Goal: Transaction & Acquisition: Obtain resource

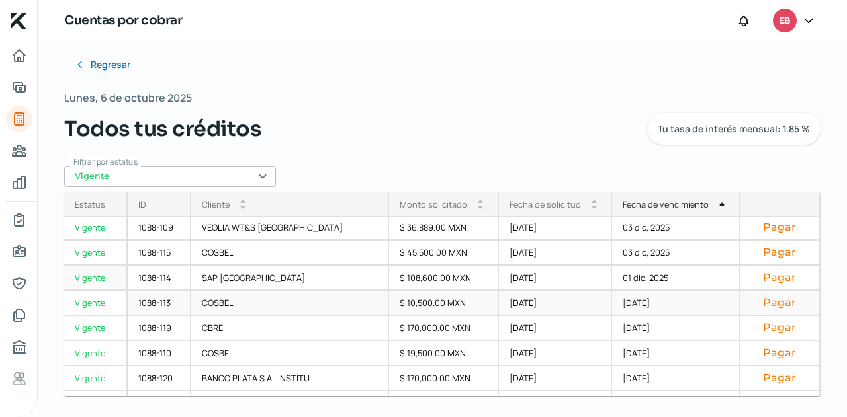
scroll to position [298, 0]
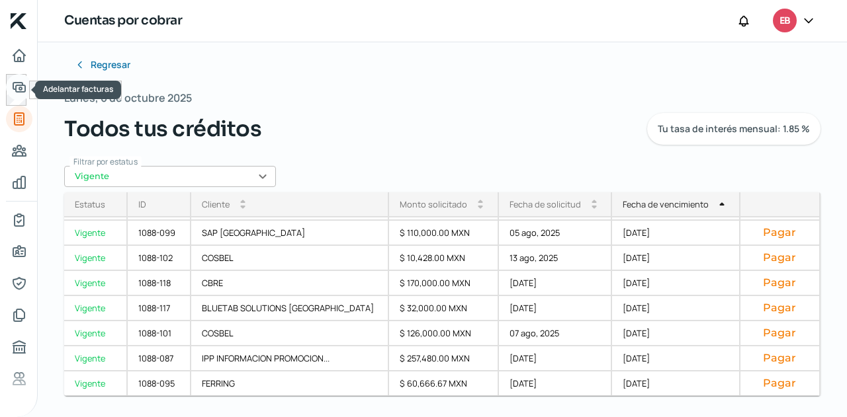
click at [20, 93] on icon "Adelantar facturas" at bounding box center [19, 87] width 16 height 16
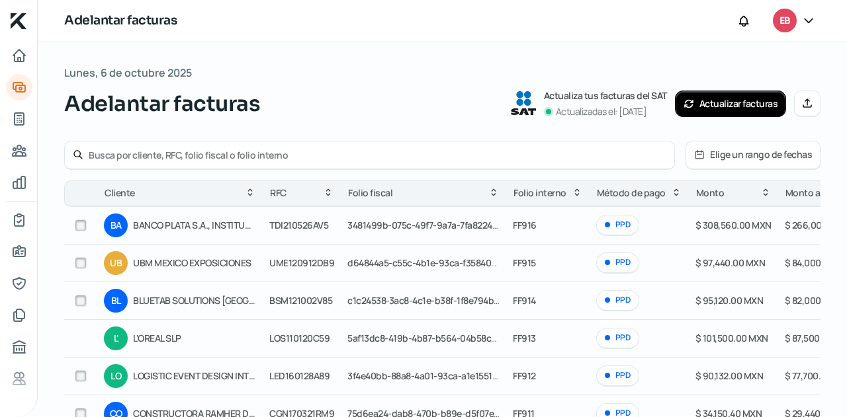
click at [77, 226] on input "checkbox" at bounding box center [81, 226] width 12 height 12
checkbox input "true"
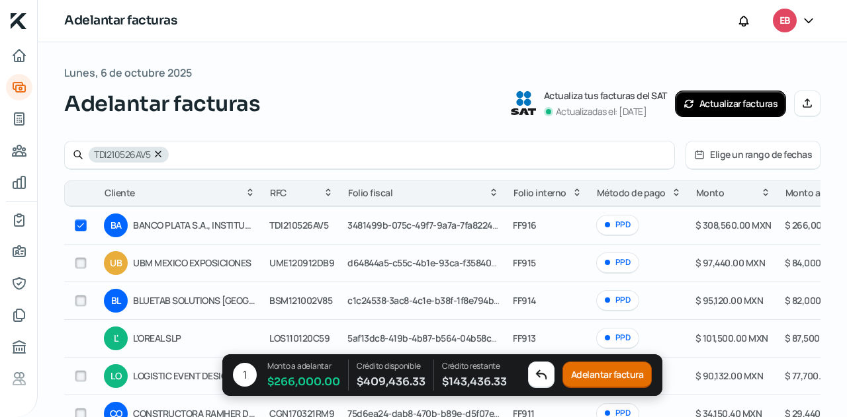
click at [601, 374] on button "Adelantar factura" at bounding box center [607, 375] width 90 height 26
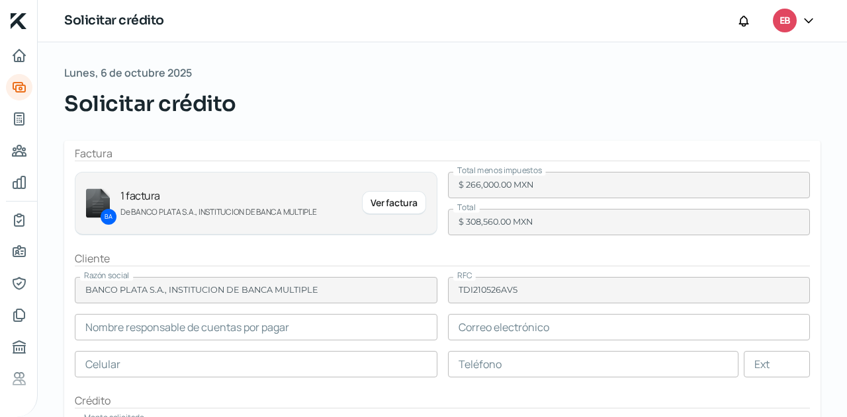
type input "[PERSON_NAME]"
type input "[EMAIL_ADDRESS][DOMAIN_NAME]"
type input "52 - 1553 - 6435"
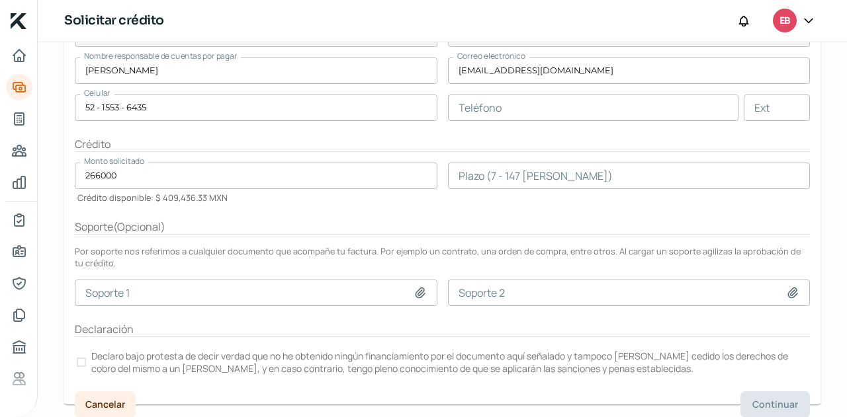
scroll to position [261, 0]
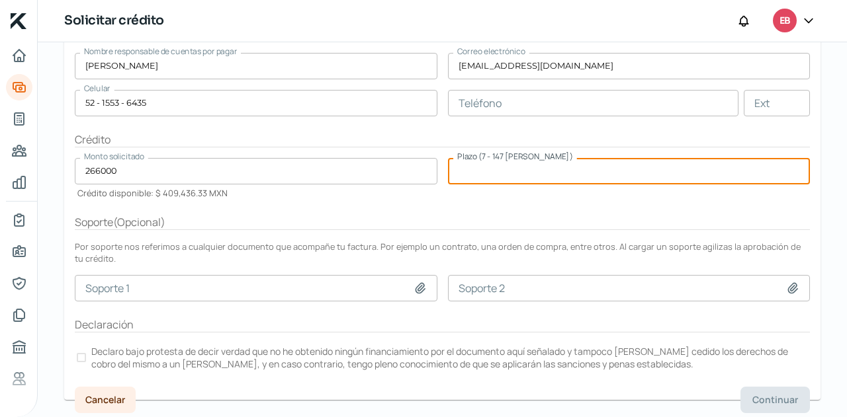
click at [495, 173] on input "number" at bounding box center [629, 171] width 362 height 26
type input "60"
click at [78, 354] on div at bounding box center [81, 357] width 9 height 9
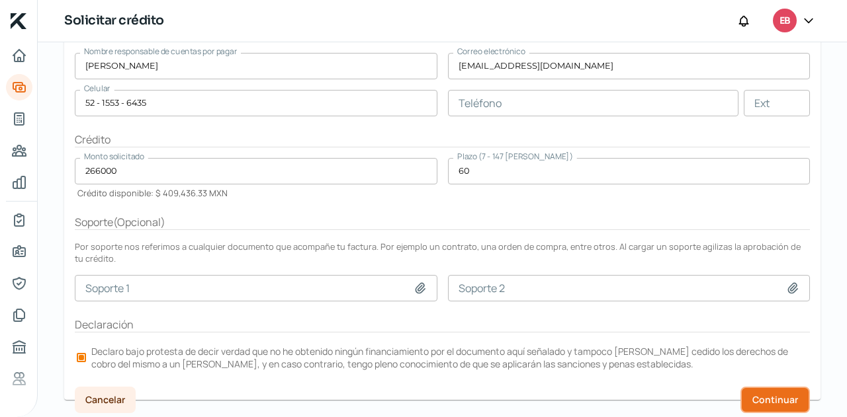
click at [763, 396] on span "Continuar" at bounding box center [775, 400] width 46 height 9
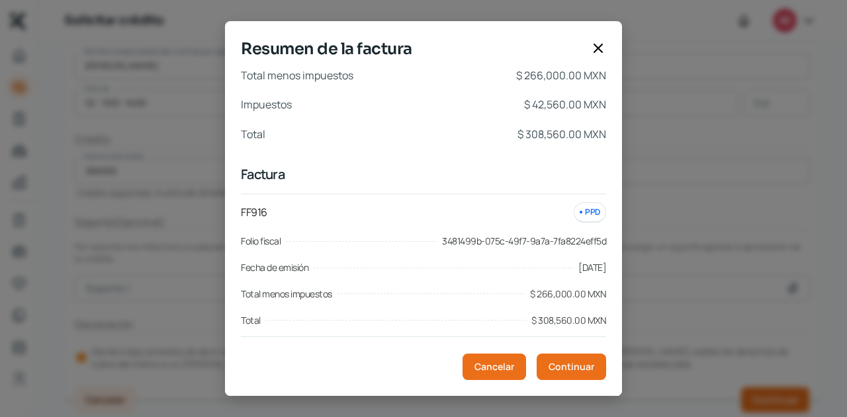
scroll to position [7, 0]
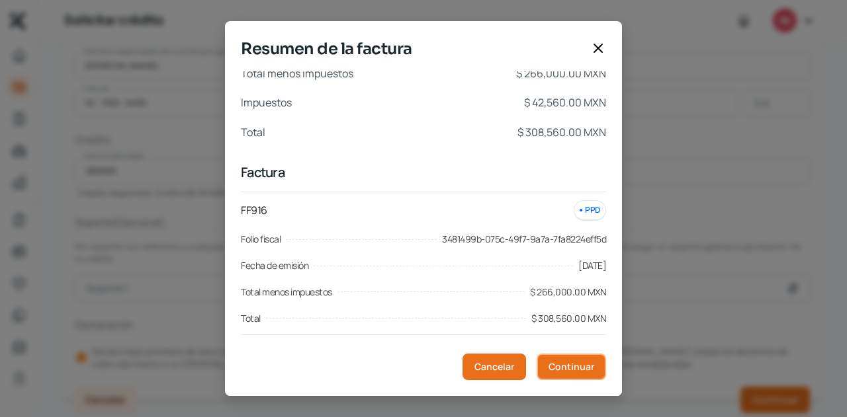
click at [577, 366] on span "Continuar" at bounding box center [571, 366] width 46 height 9
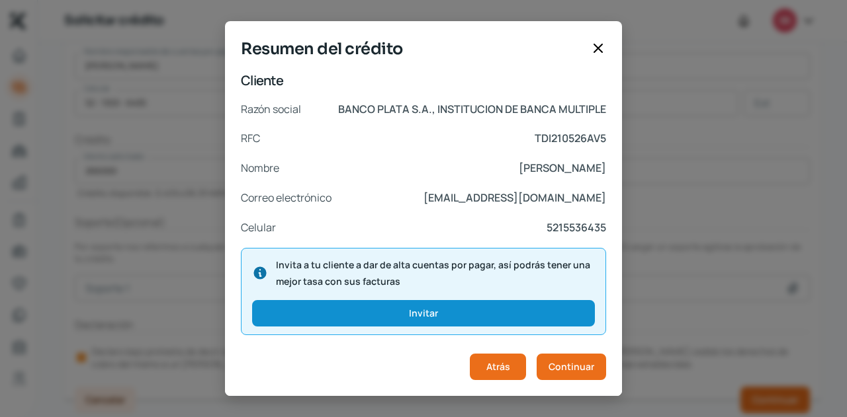
scroll to position [288, 0]
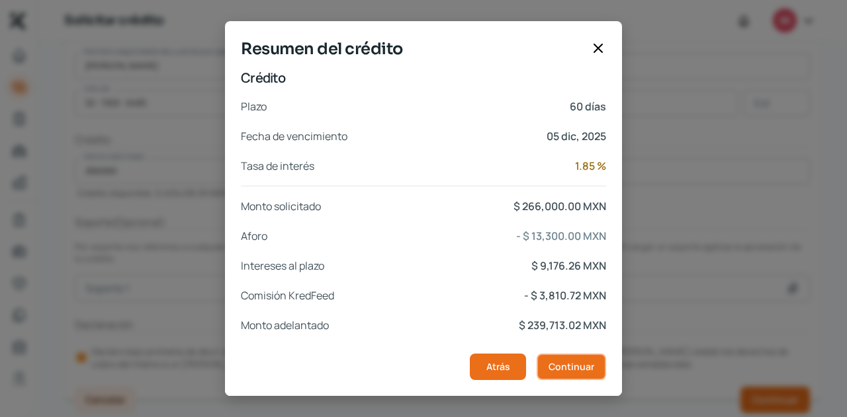
click at [578, 366] on span "Continuar" at bounding box center [571, 366] width 46 height 9
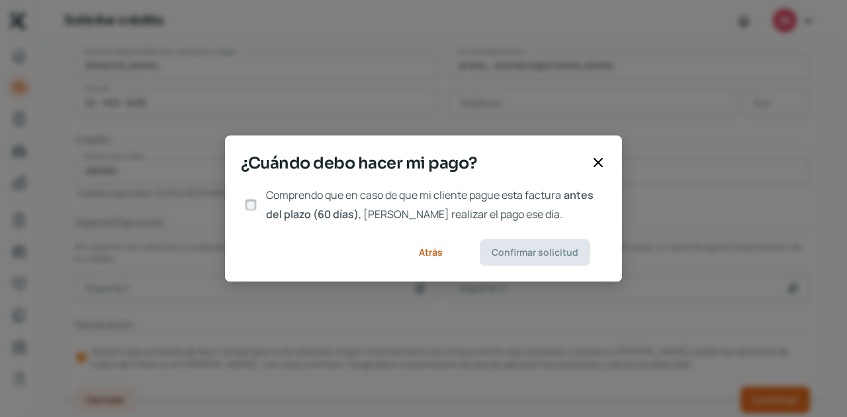
click at [251, 199] on input "Comprendo que en caso de que mi cliente pague esta factura antes del plazo (60 …" at bounding box center [251, 205] width 12 height 12
checkbox input "true"
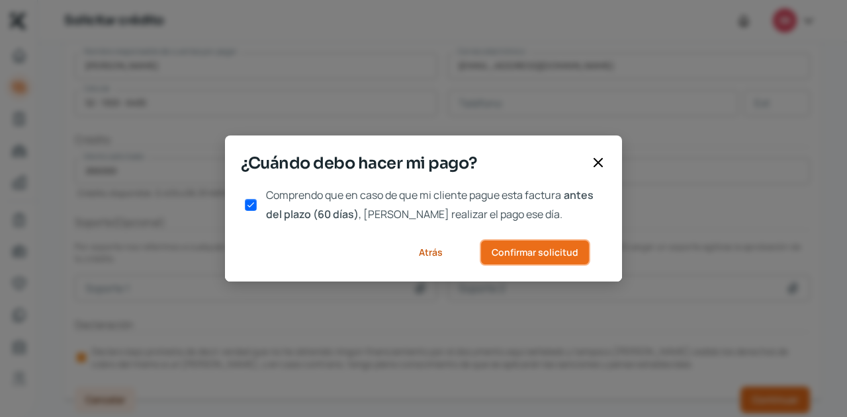
click at [521, 252] on span "Confirmar solicitud" at bounding box center [534, 252] width 87 height 9
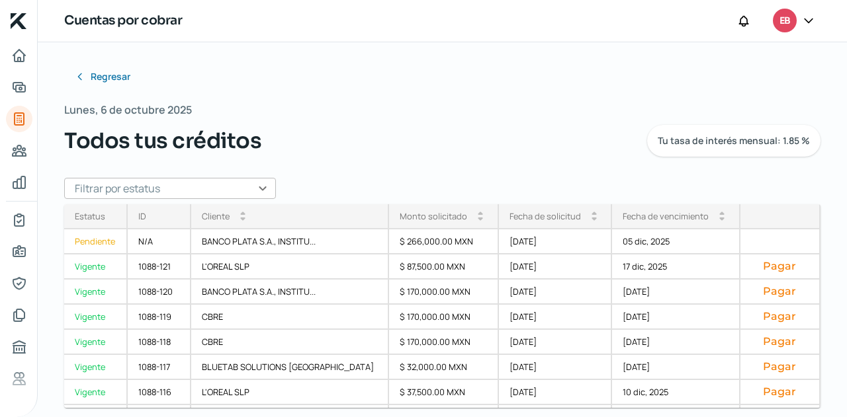
click at [233, 193] on input "text" at bounding box center [170, 188] width 212 height 21
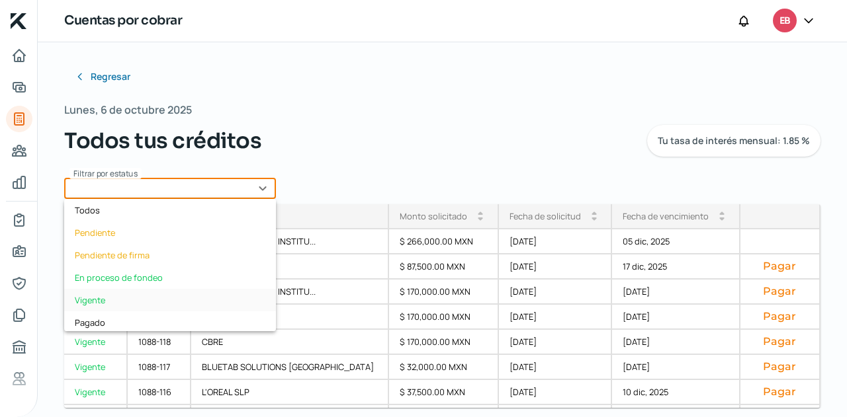
click at [140, 298] on div "Vigente" at bounding box center [170, 300] width 212 height 22
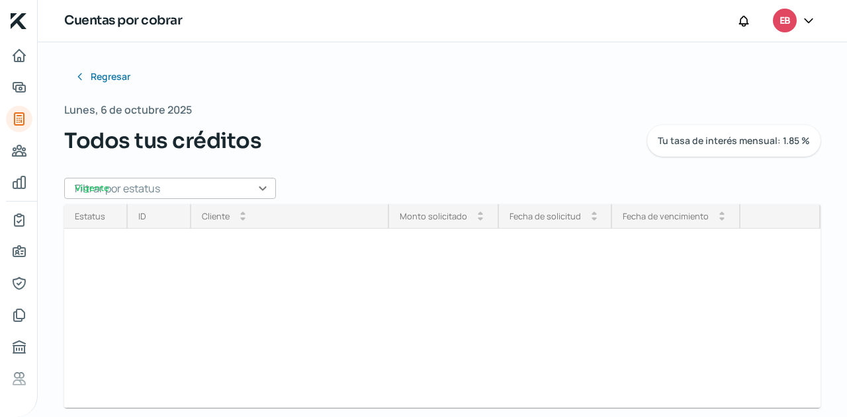
type input "Vigente"
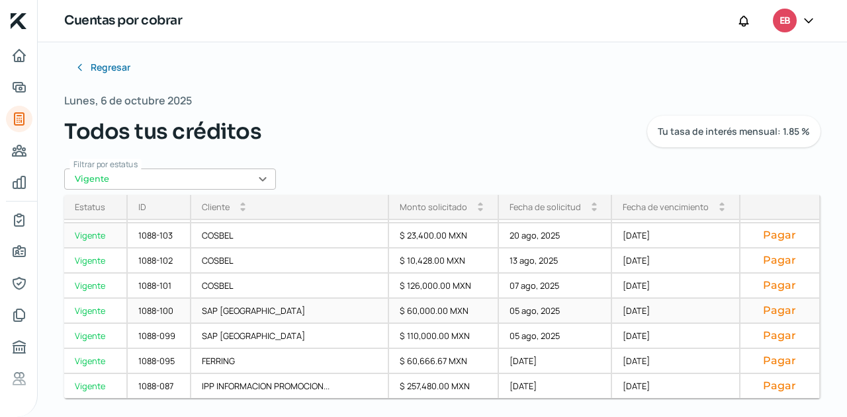
scroll to position [12, 0]
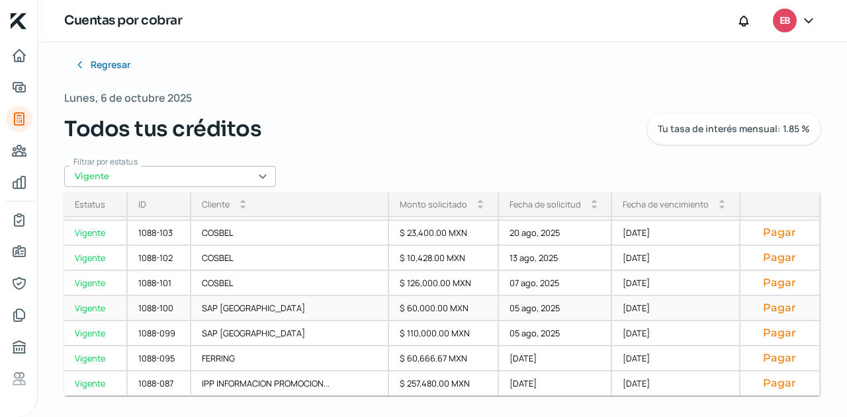
click at [423, 312] on div "$ 60,000.00 MXN" at bounding box center [444, 308] width 110 height 25
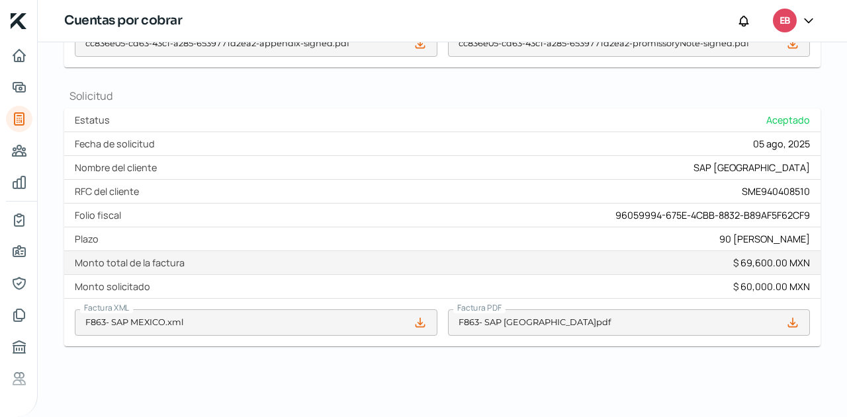
scroll to position [541, 0]
